Goal: Task Accomplishment & Management: Use online tool/utility

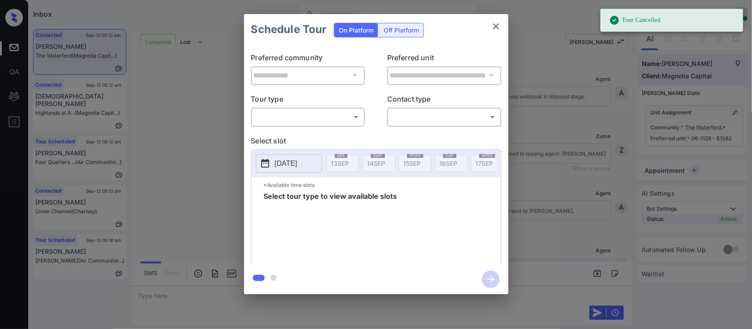
scroll to position [1126, 0]
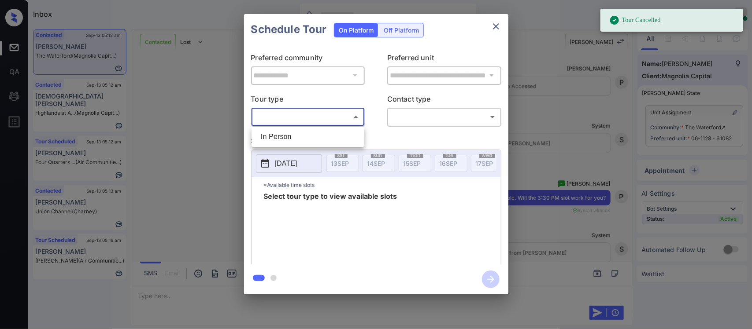
click at [340, 120] on body "Tour Cancelled Inbox Almas Zainab Online Set yourself offline Set yourself on b…" at bounding box center [376, 164] width 752 height 329
click at [328, 144] on li "In Person" at bounding box center [308, 137] width 108 height 16
type input "********"
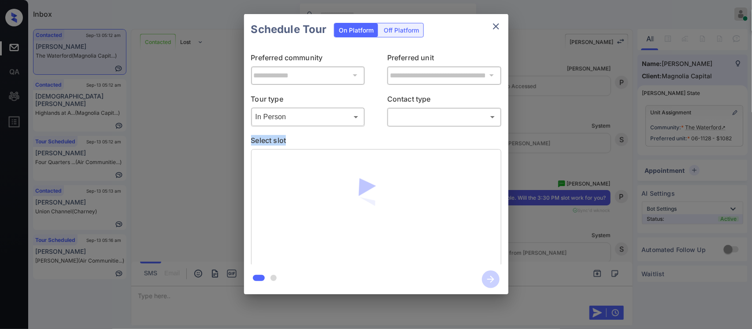
drag, startPoint x: 416, startPoint y: 128, endPoint x: 433, endPoint y: 119, distance: 18.9
click at [433, 119] on div "**********" at bounding box center [376, 155] width 264 height 220
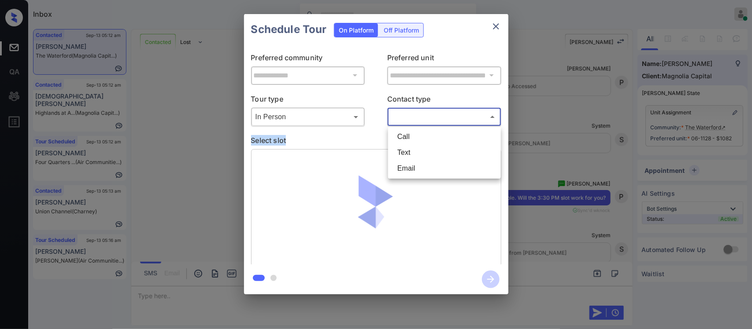
click at [433, 119] on body "Tour Cancelled Inbox Almas Zainab Online Set yourself offline Set yourself on b…" at bounding box center [376, 164] width 752 height 329
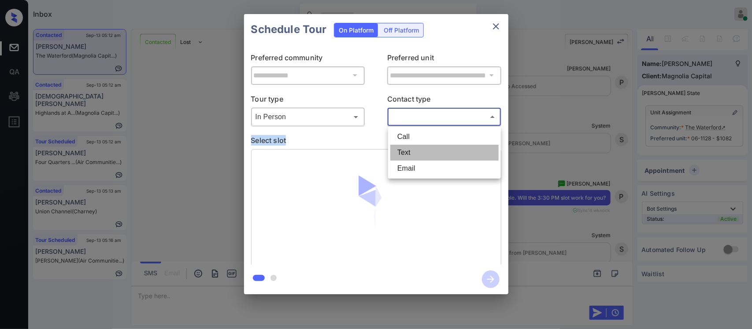
click at [423, 148] on li "Text" at bounding box center [444, 153] width 108 height 16
type input "****"
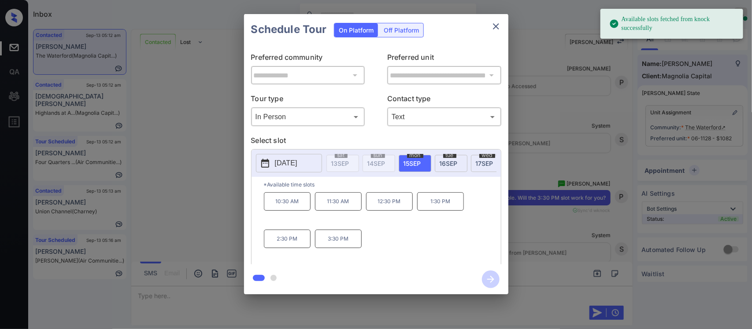
click at [404, 162] on span "15 SEP" at bounding box center [412, 163] width 18 height 7
click at [449, 163] on span "16 SEP" at bounding box center [448, 163] width 18 height 7
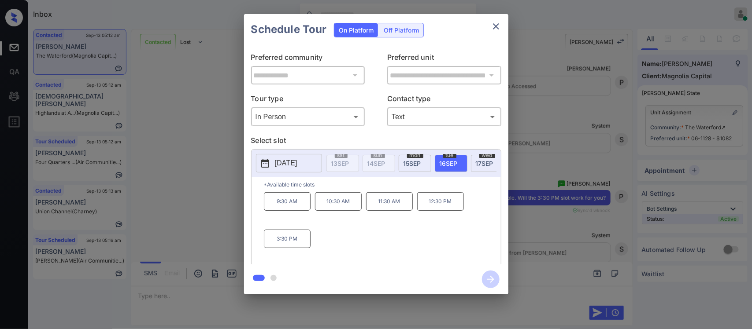
click at [264, 246] on p "3:30 PM" at bounding box center [287, 239] width 47 height 18
click at [483, 278] on icon "button" at bounding box center [491, 280] width 18 height 18
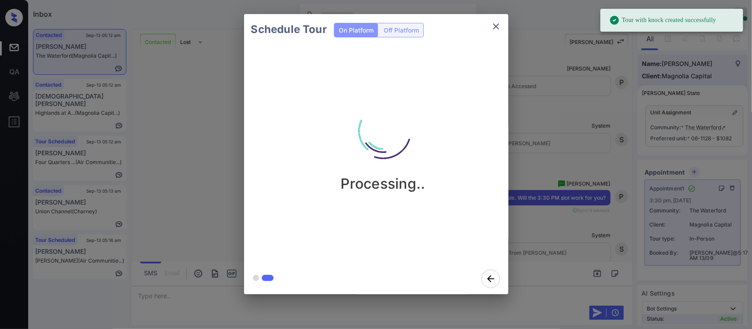
click at [96, 149] on div "Schedule Tour On Platform Off Platform Processing.." at bounding box center [376, 154] width 752 height 309
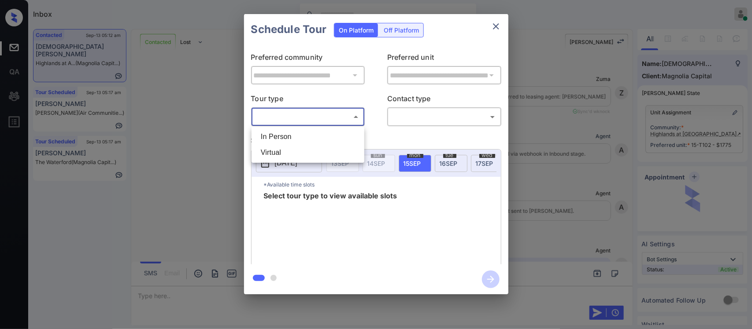
scroll to position [1467, 0]
drag, startPoint x: 308, startPoint y: 128, endPoint x: 308, endPoint y: 133, distance: 4.8
click at [308, 133] on ul "In Person Virtual" at bounding box center [307, 145] width 113 height 36
click at [308, 133] on li "In Person" at bounding box center [308, 137] width 108 height 16
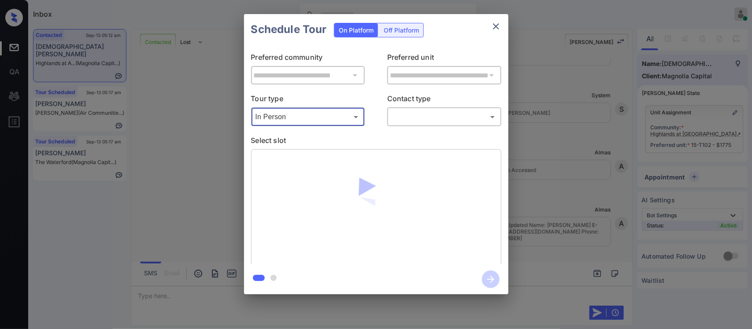
type input "********"
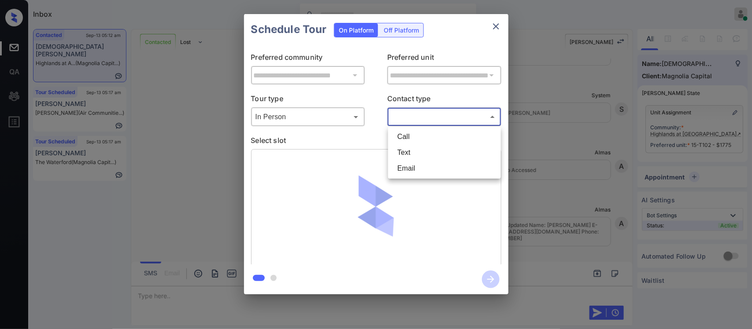
click at [434, 113] on body "Inbox [PERSON_NAME] Online Set yourself offline Set yourself on break Profile S…" at bounding box center [376, 164] width 752 height 329
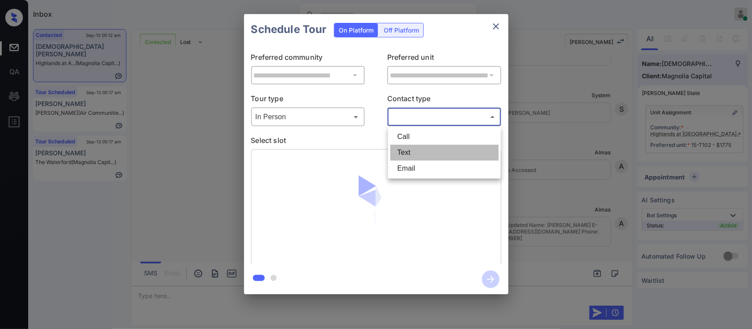
click at [428, 150] on li "Text" at bounding box center [444, 153] width 108 height 16
type input "****"
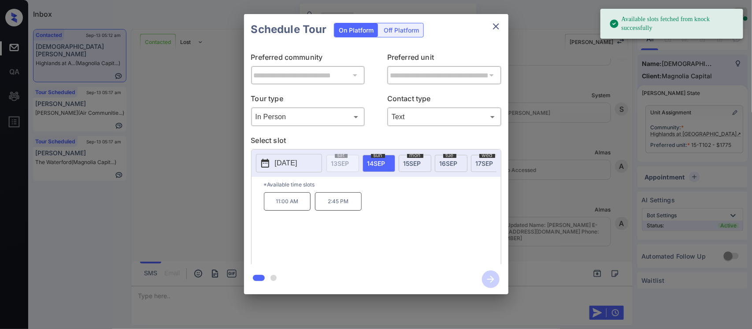
click at [280, 210] on p "11:00 AM" at bounding box center [287, 201] width 47 height 18
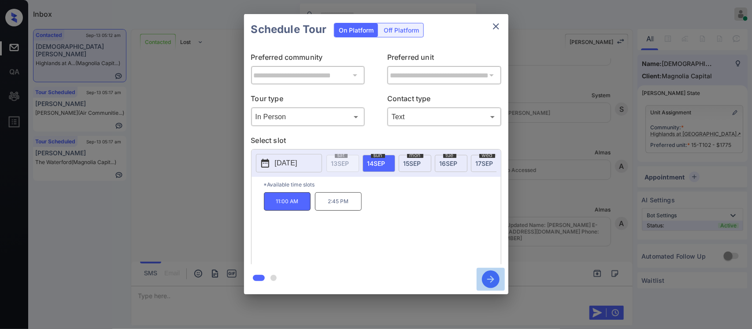
click at [497, 284] on icon "button" at bounding box center [491, 280] width 18 height 18
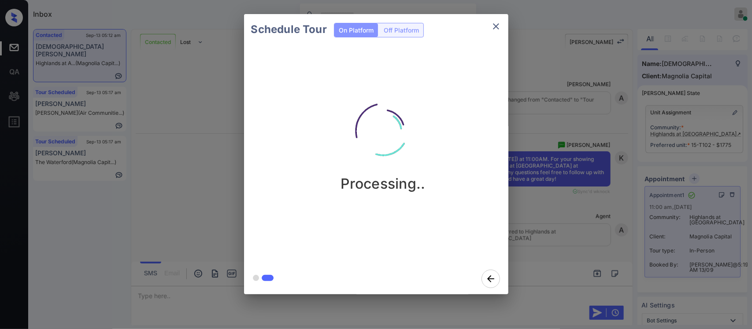
scroll to position [1711, 0]
click at [591, 196] on div "Schedule Tour On Platform Off Platform Processing.." at bounding box center [376, 154] width 752 height 309
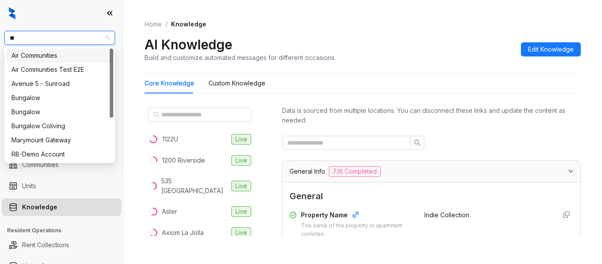
type input "***"
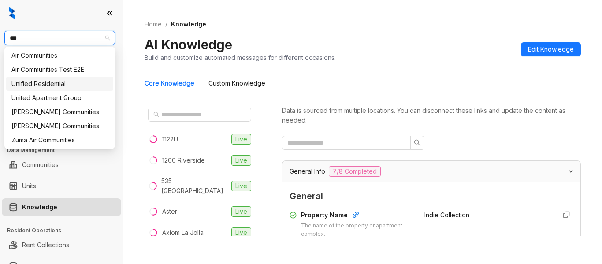
click at [68, 89] on div "Unified Residential" at bounding box center [59, 84] width 107 height 14
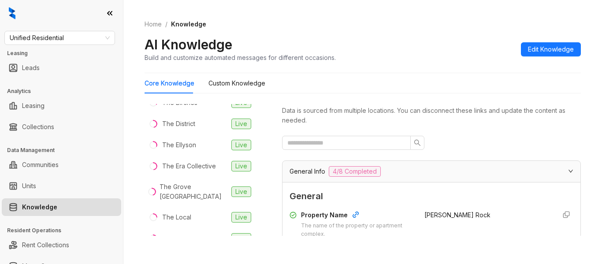
scroll to position [294, 0]
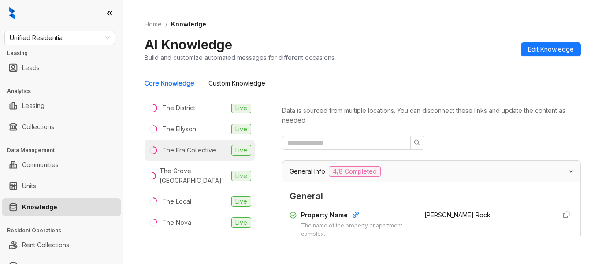
click at [204, 145] on div "The Era Collective" at bounding box center [189, 150] width 54 height 10
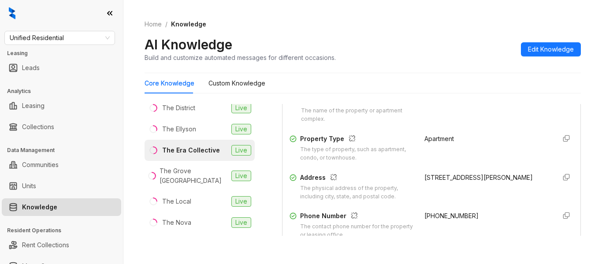
scroll to position [230, 0]
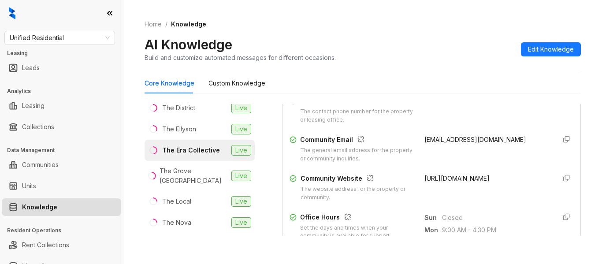
click at [450, 178] on span "[URL][DOMAIN_NAME]" at bounding box center [456, 177] width 65 height 7
click at [450, 178] on span "https://www.era-collective.com/" at bounding box center [456, 177] width 65 height 7
click at [49, 39] on span "Unified Residential" at bounding box center [60, 37] width 100 height 13
